Goal: Task Accomplishment & Management: Complete application form

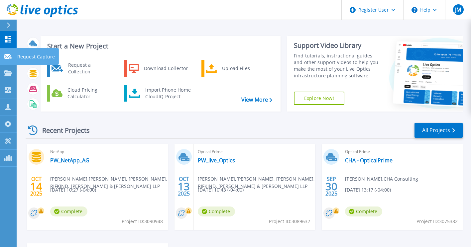
click at [8, 57] on icon at bounding box center [8, 56] width 8 height 5
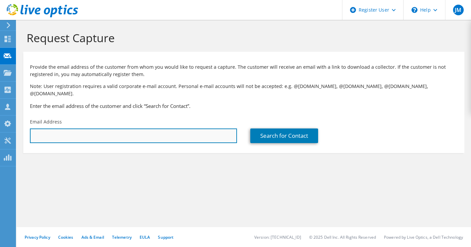
click at [83, 129] on input "text" at bounding box center [133, 136] width 207 height 15
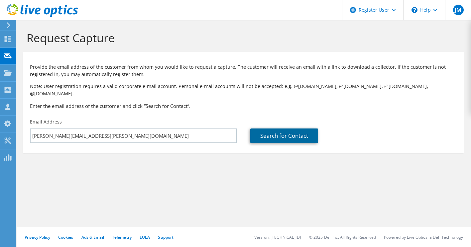
click at [282, 129] on link "Search for Contact" at bounding box center [284, 136] width 68 height 15
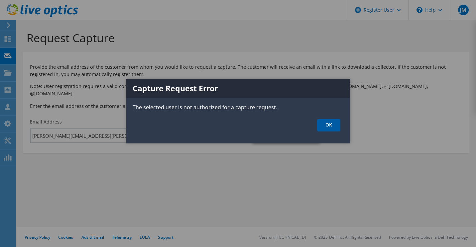
click at [329, 125] on link "OK" at bounding box center [328, 125] width 23 height 12
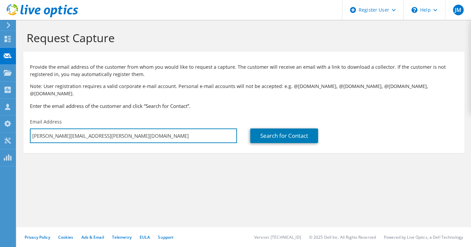
drag, startPoint x: 106, startPoint y: 128, endPoint x: 19, endPoint y: 113, distance: 88.7
click at [19, 113] on section "Request Capture Provide the email address of the customer from whom you would l…" at bounding box center [244, 103] width 455 height 167
click at [91, 129] on input "[PERSON_NAME].vourlias@2" at bounding box center [133, 136] width 207 height 15
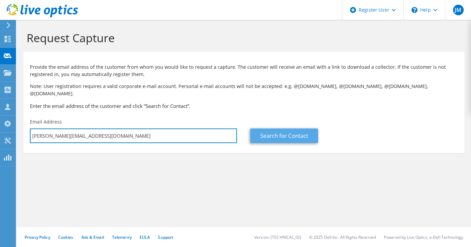
type input "[PERSON_NAME][EMAIL_ADDRESS][DOMAIN_NAME]"
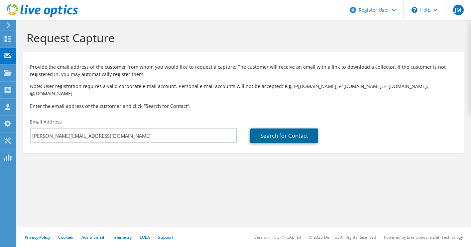
click at [267, 131] on link "Search for Contact" at bounding box center [284, 136] width 68 height 15
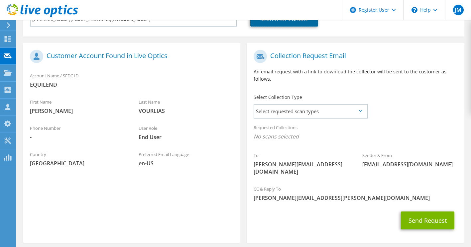
scroll to position [122, 0]
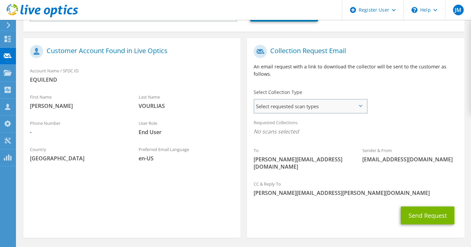
click at [341, 104] on span "Select requested scan types" at bounding box center [310, 106] width 112 height 13
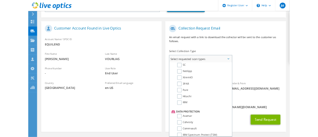
scroll to position [221, 0]
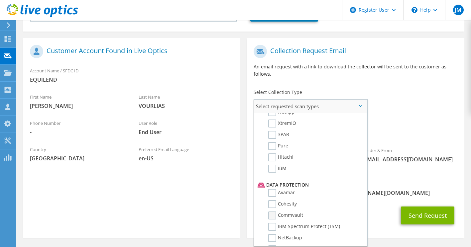
click at [277, 212] on label "Commvault" at bounding box center [285, 216] width 35 height 8
click at [0, 0] on input "Commvault" at bounding box center [0, 0] width 0 height 0
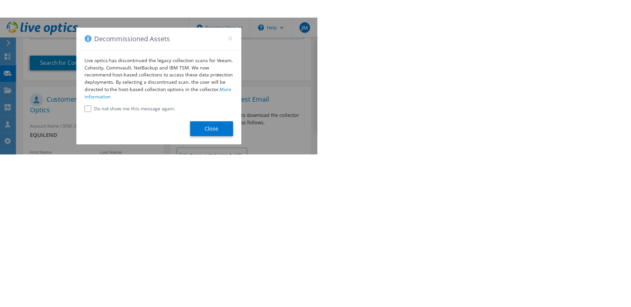
scroll to position [200, 0]
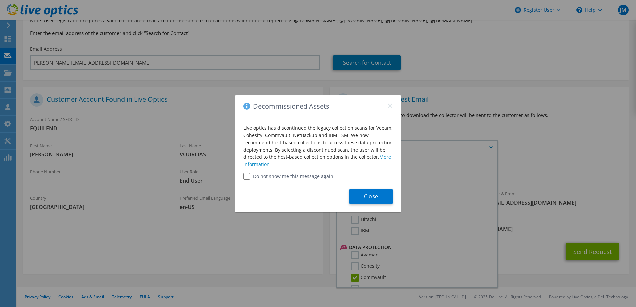
click at [372, 206] on div "Close" at bounding box center [318, 196] width 166 height 33
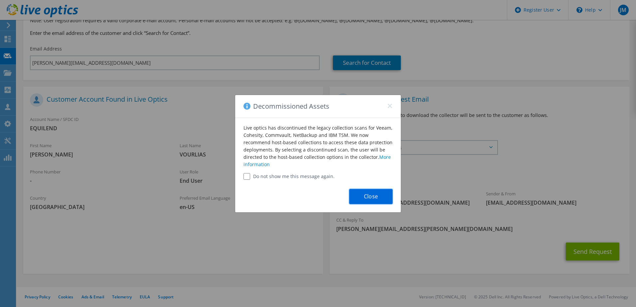
click at [373, 197] on button "Close" at bounding box center [370, 196] width 43 height 15
